Goal: Navigation & Orientation: Find specific page/section

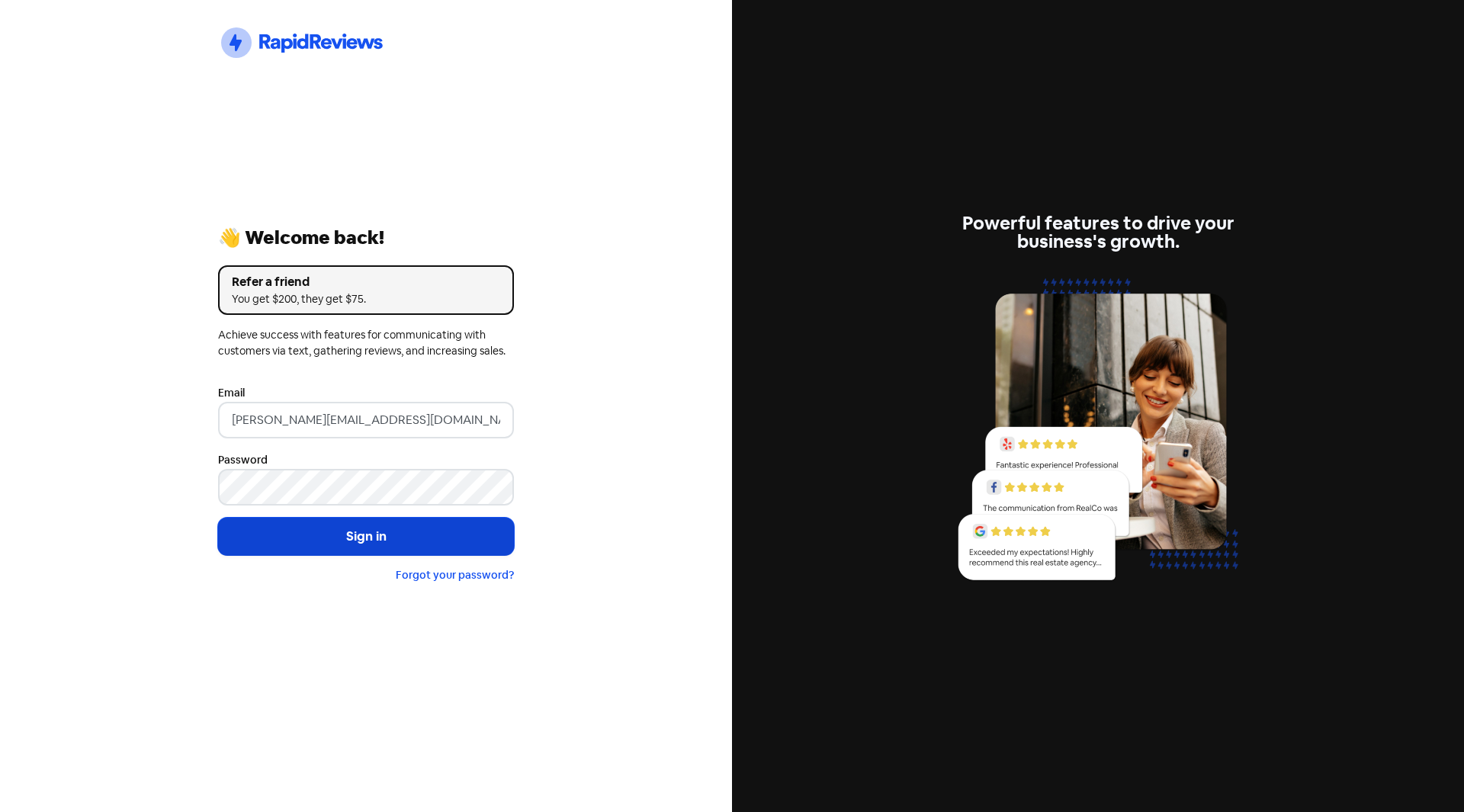
click at [352, 536] on button "Sign in" at bounding box center [366, 537] width 296 height 38
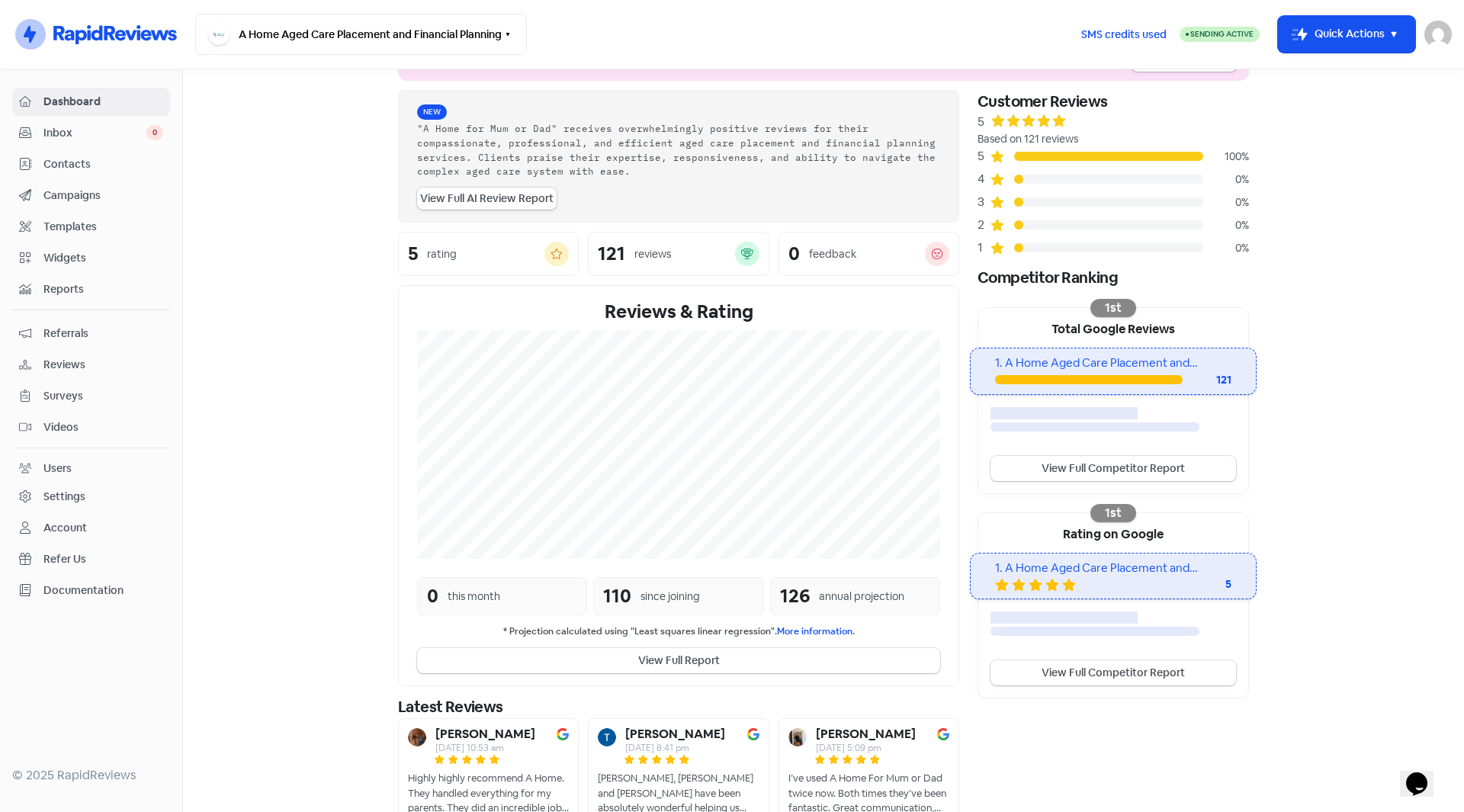
scroll to position [126, 0]
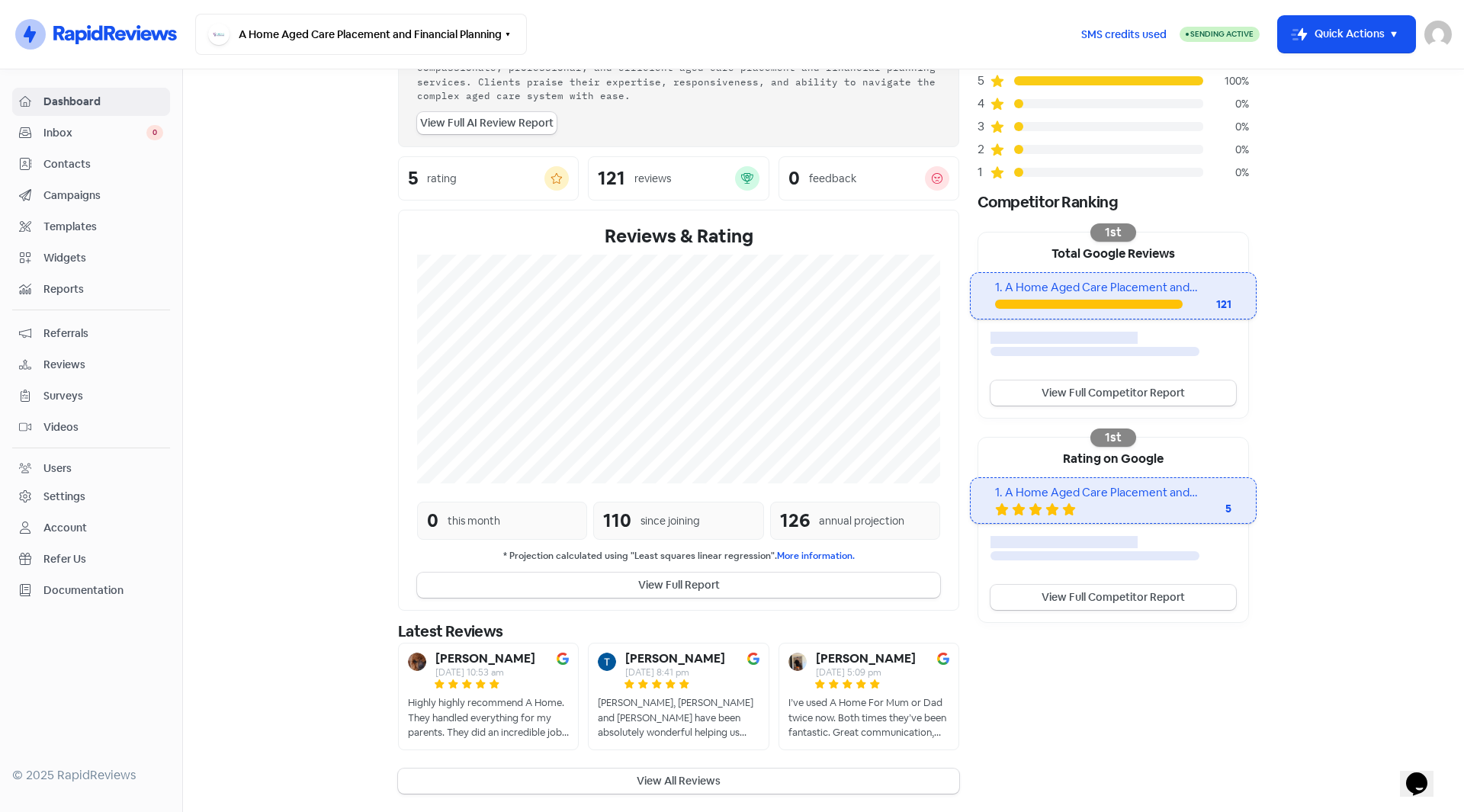
click at [58, 167] on span "Contacts" at bounding box center [103, 164] width 120 height 16
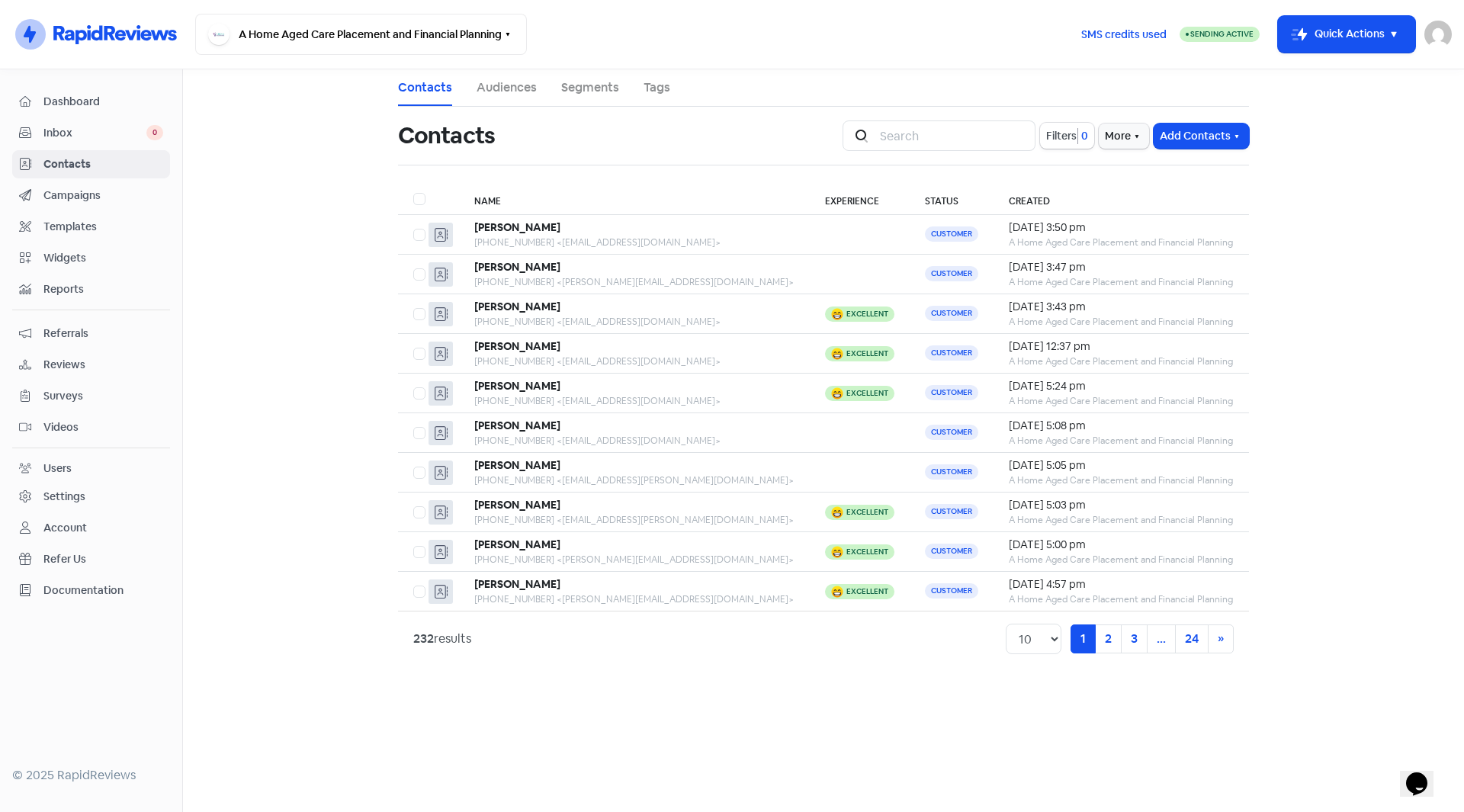
click at [74, 126] on span "Inbox" at bounding box center [94, 133] width 103 height 16
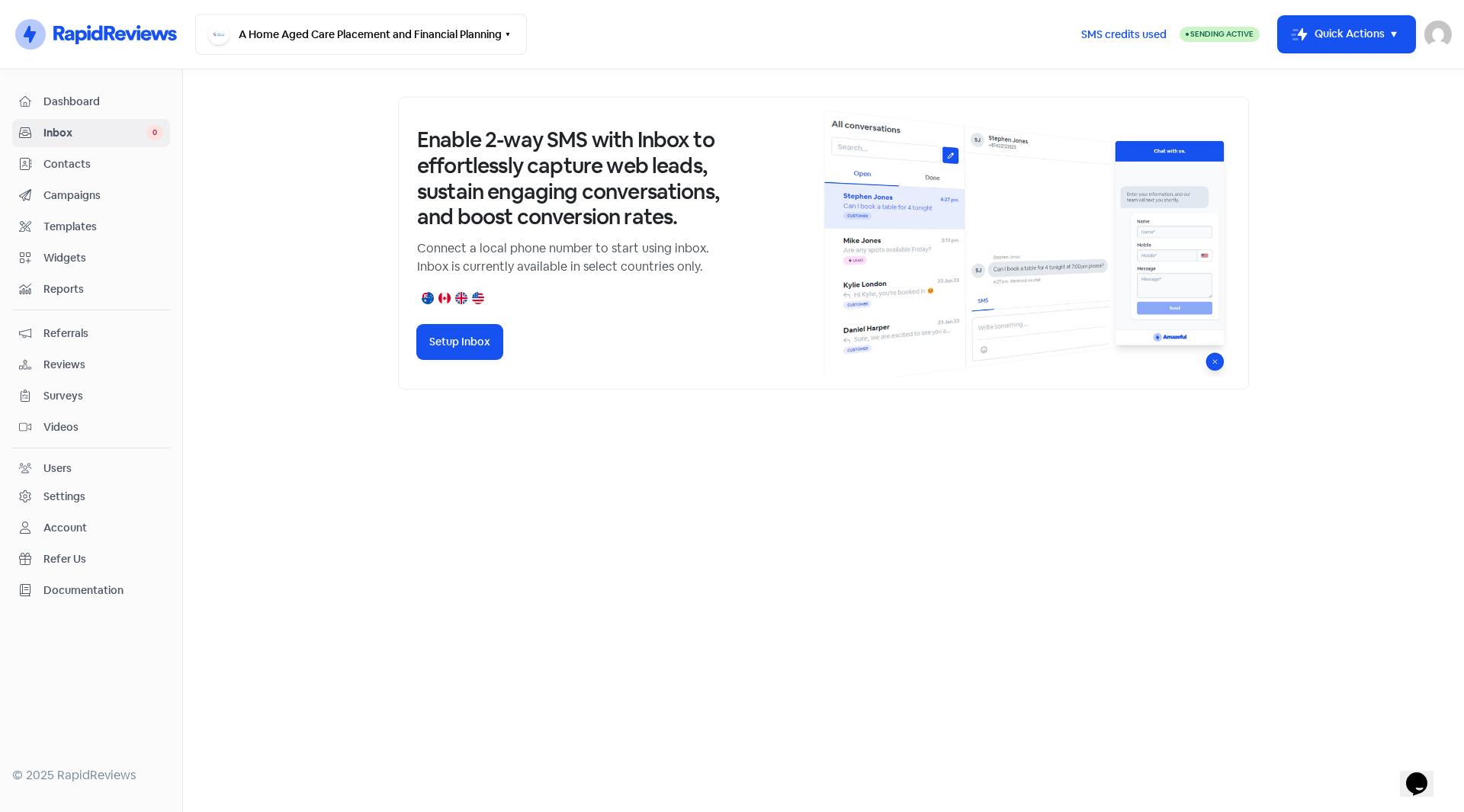
click at [70, 106] on span "Dashboard" at bounding box center [103, 102] width 120 height 16
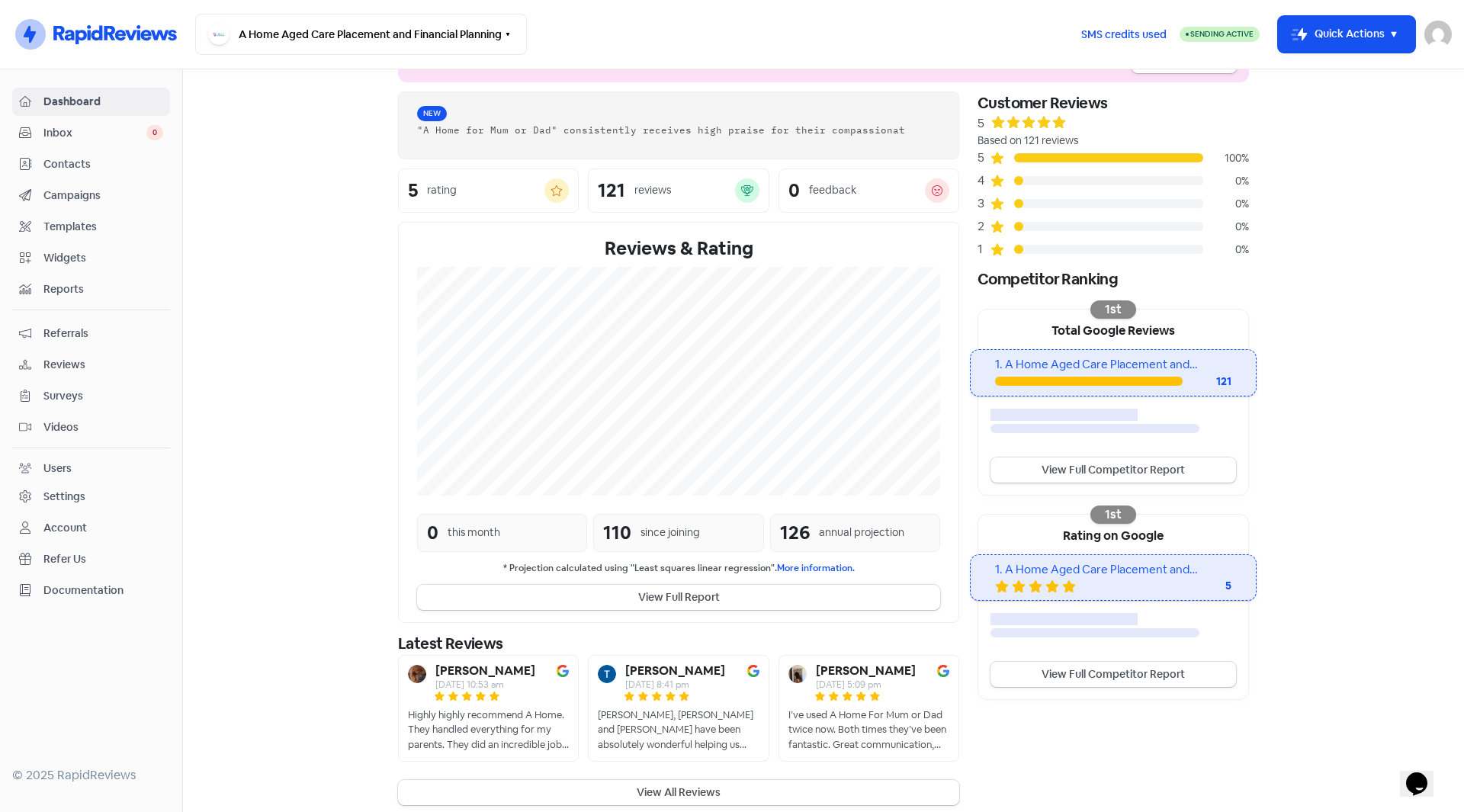
scroll to position [60, 0]
